Goal: Information Seeking & Learning: Find specific fact

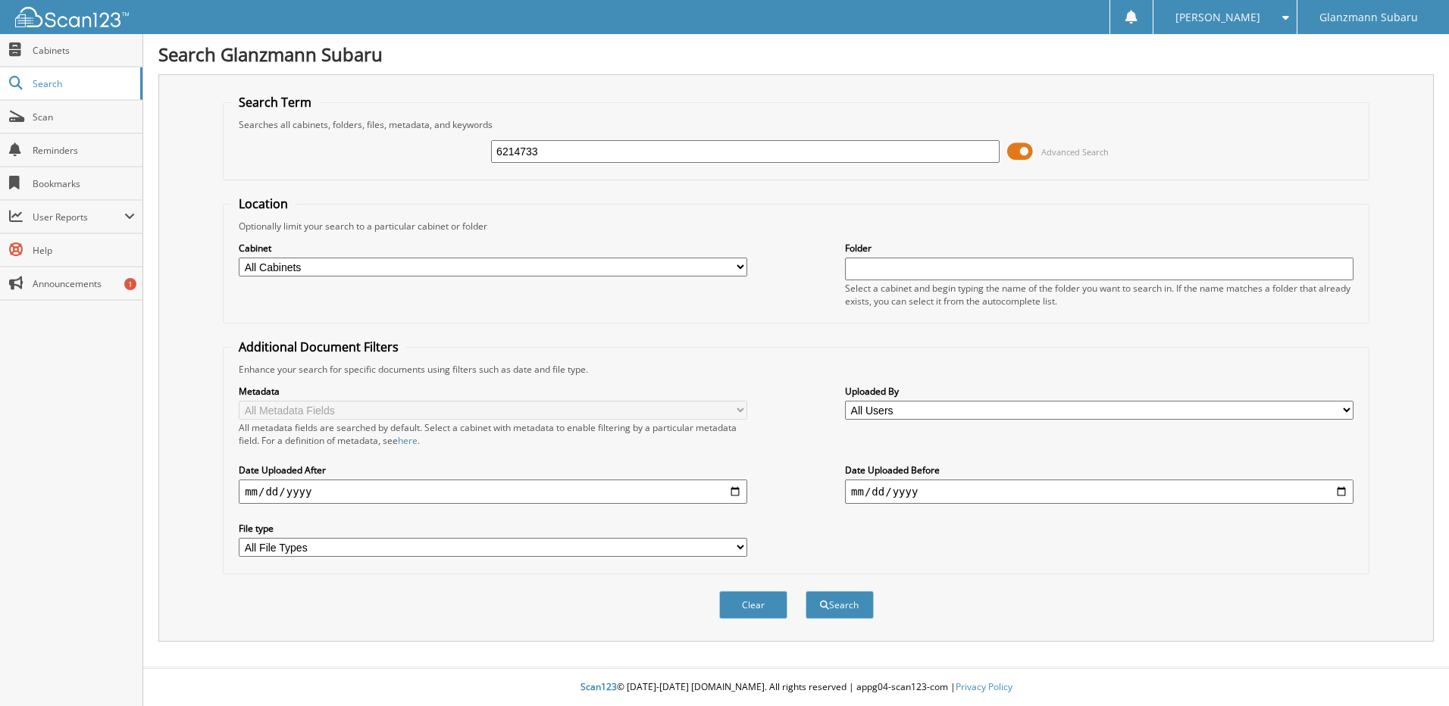
type input "6214733"
click at [806, 591] on button "Search" at bounding box center [840, 605] width 68 height 28
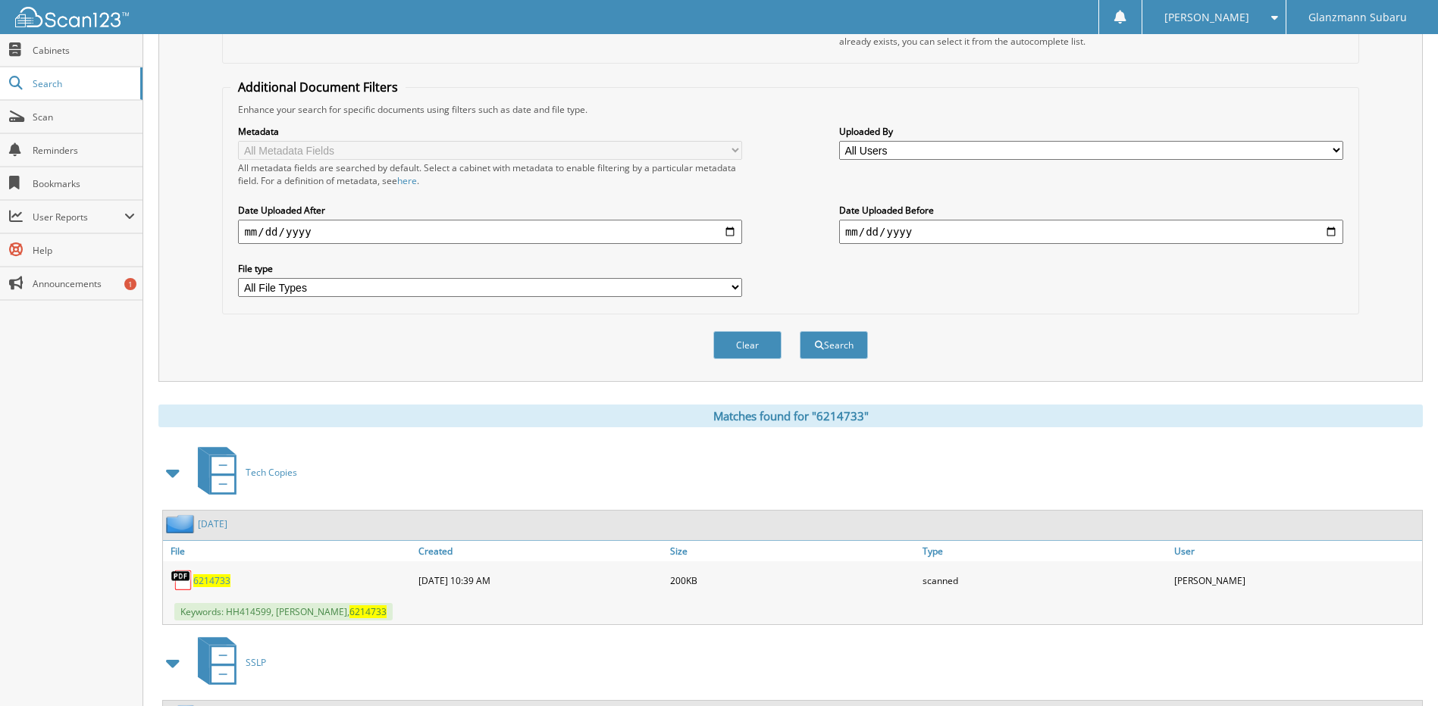
scroll to position [415, 0]
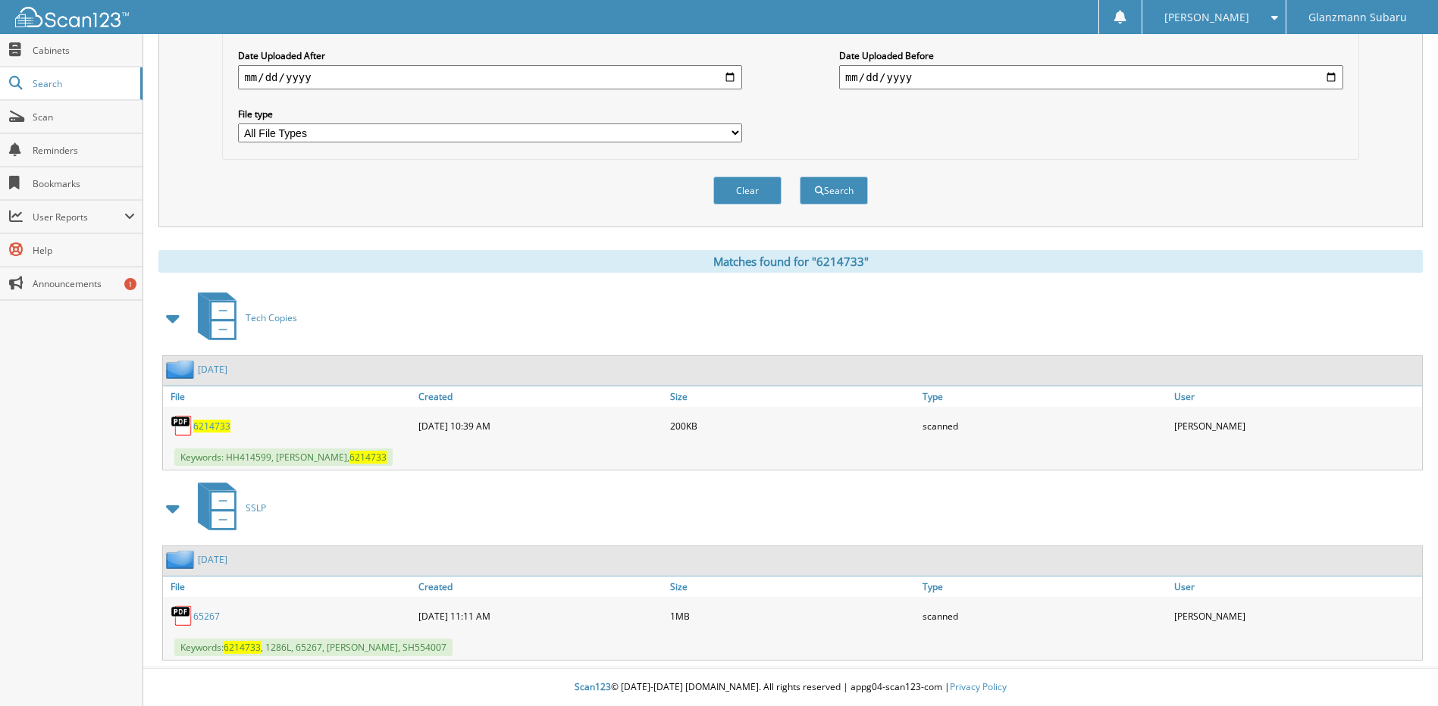
click at [205, 619] on link "65267" at bounding box center [206, 616] width 27 height 13
